Goal: Task Accomplishment & Management: Manage account settings

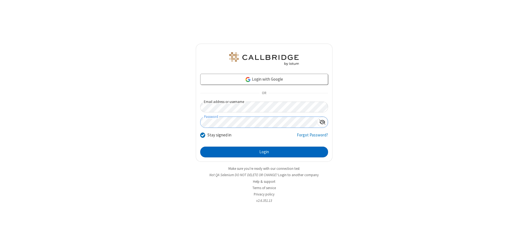
click at [264, 152] on button "Login" at bounding box center [264, 152] width 128 height 11
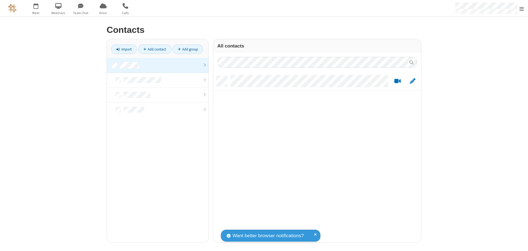
scroll to position [167, 204]
click at [158, 65] on link at bounding box center [158, 65] width 102 height 15
click at [155, 49] on link "Add contact" at bounding box center [154, 48] width 33 height 9
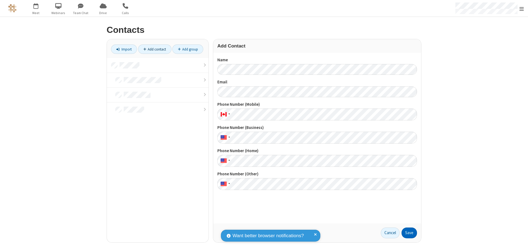
click at [410, 233] on button "Save" at bounding box center [409, 233] width 15 height 11
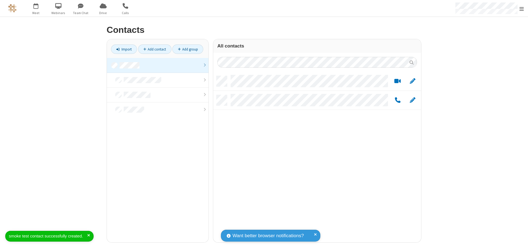
scroll to position [167, 204]
click at [155, 49] on link "Add contact" at bounding box center [154, 48] width 33 height 9
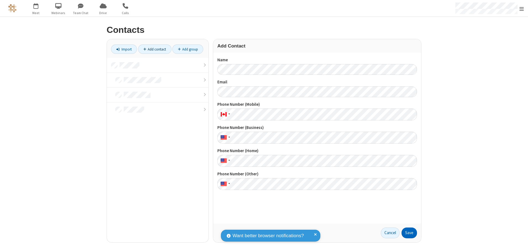
click at [410, 233] on button "Save" at bounding box center [409, 233] width 15 height 11
